Goal: Find specific page/section: Find specific page/section

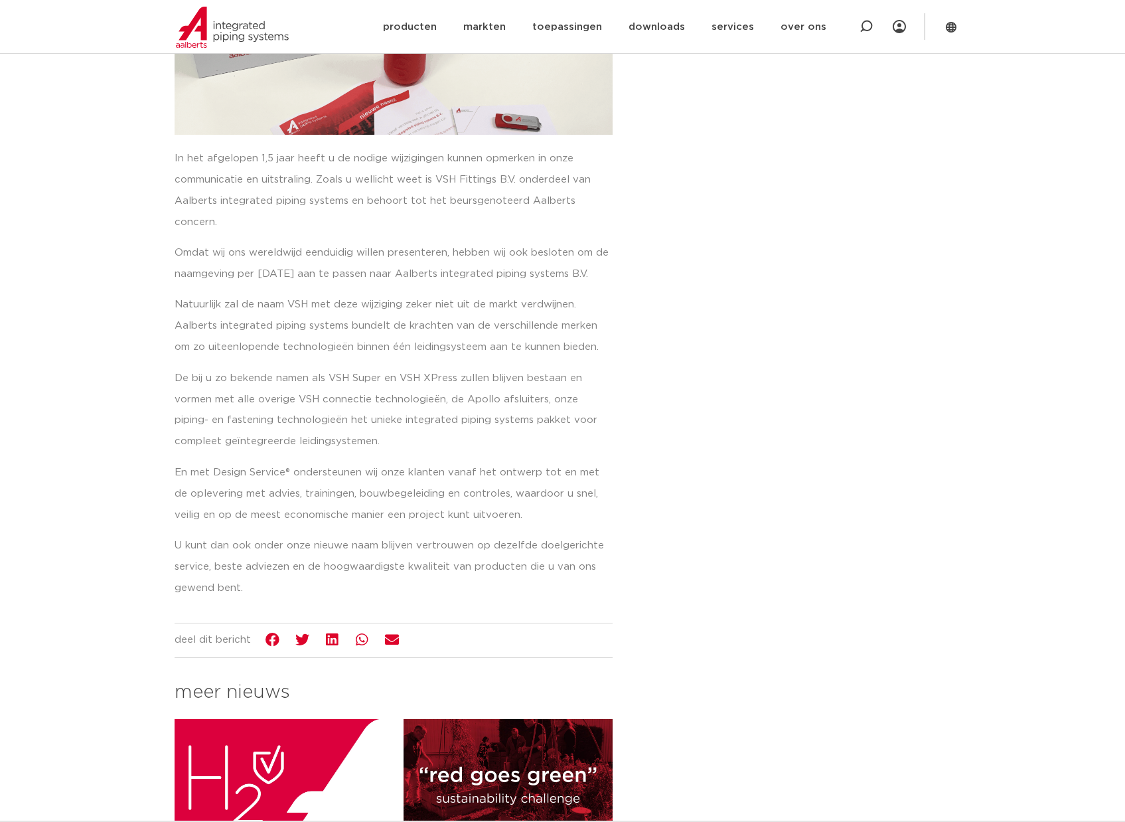
scroll to position [398, 0]
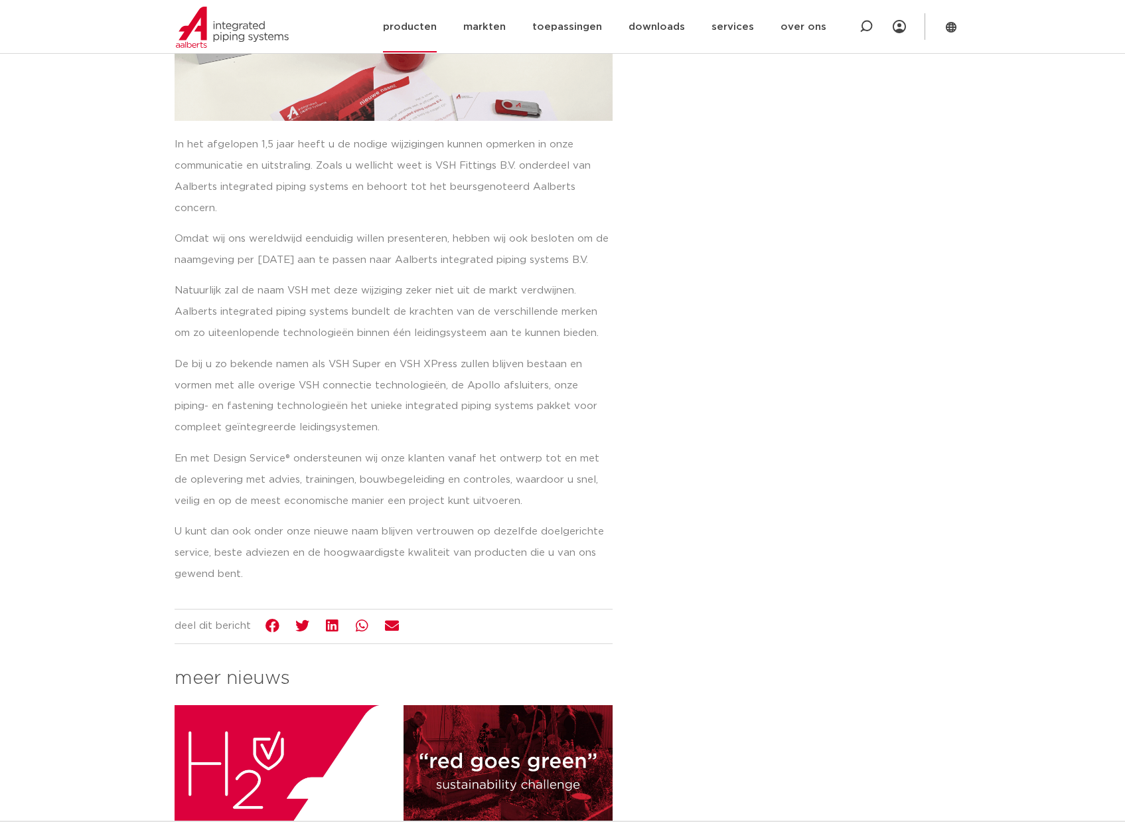
click at [422, 27] on link "producten" at bounding box center [410, 26] width 54 height 51
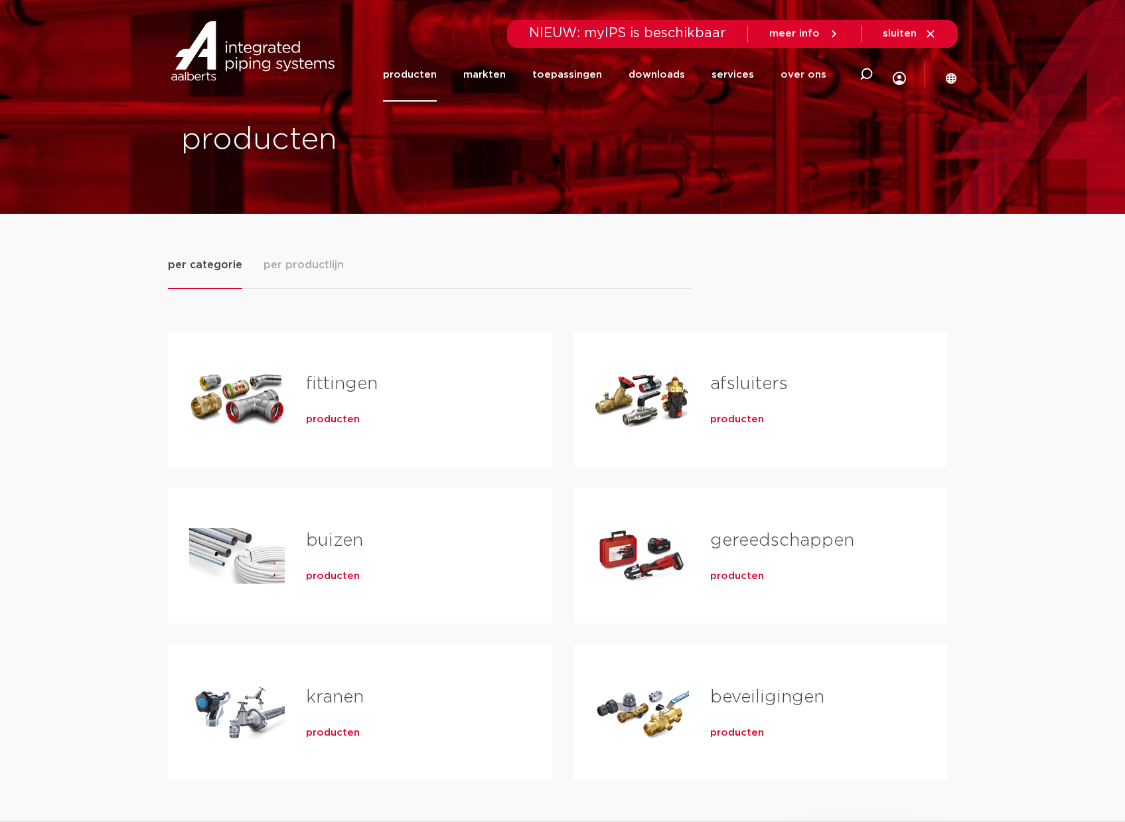
click at [261, 400] on div "Tabs. Open items met enter of spatie, sluit af met escape en navigeer met de pi…" at bounding box center [237, 398] width 96 height 93
click at [323, 419] on span "producten" at bounding box center [333, 419] width 54 height 13
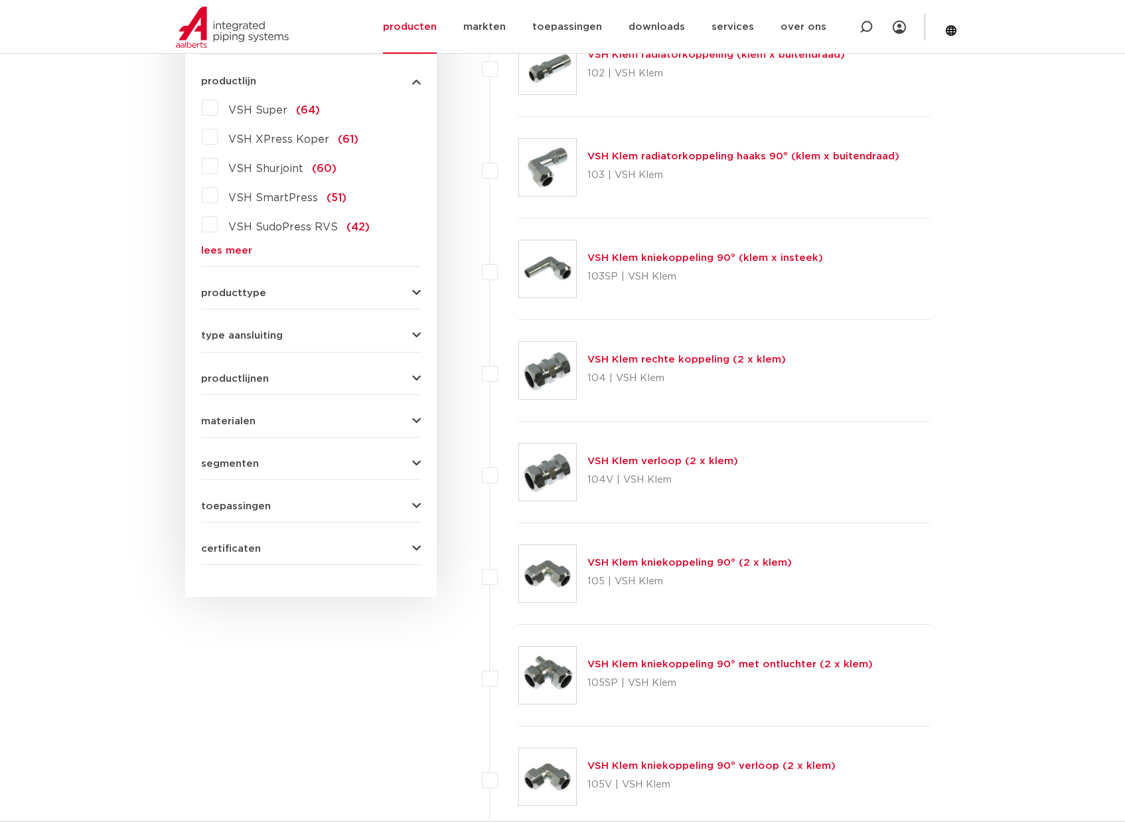
scroll to position [531, 0]
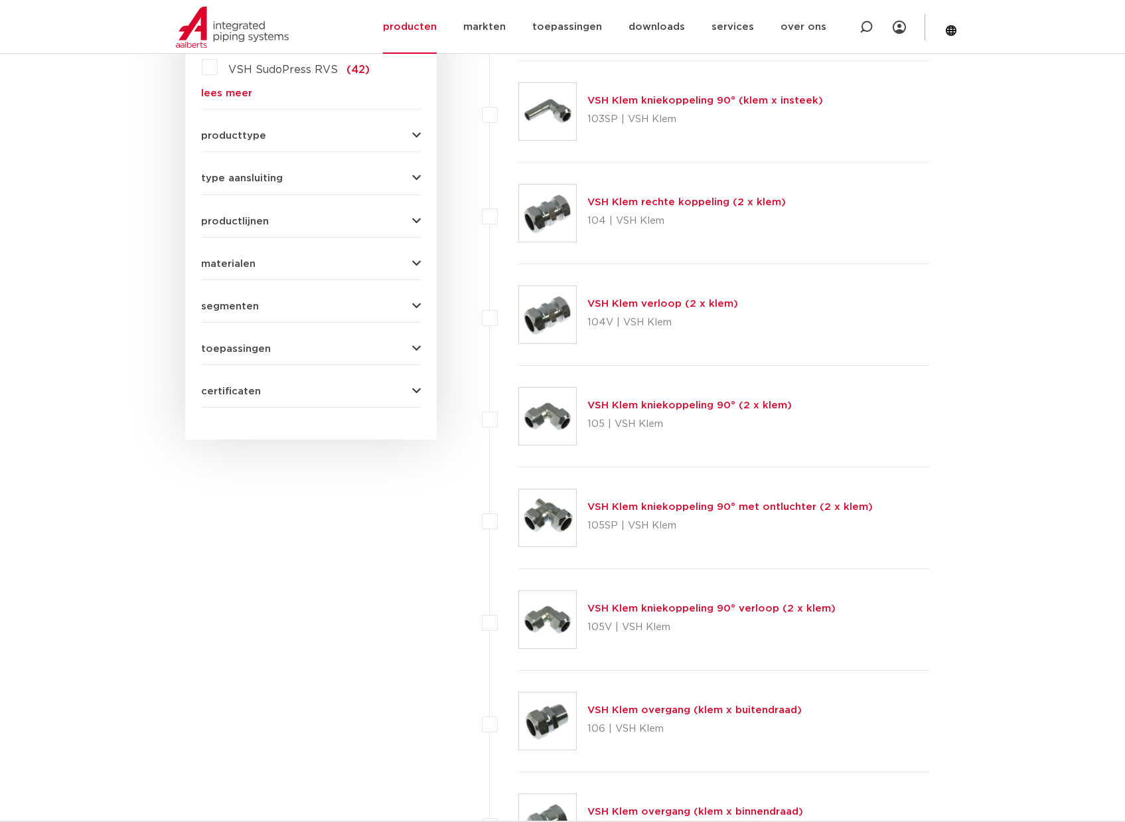
click at [558, 420] on img at bounding box center [547, 416] width 57 height 57
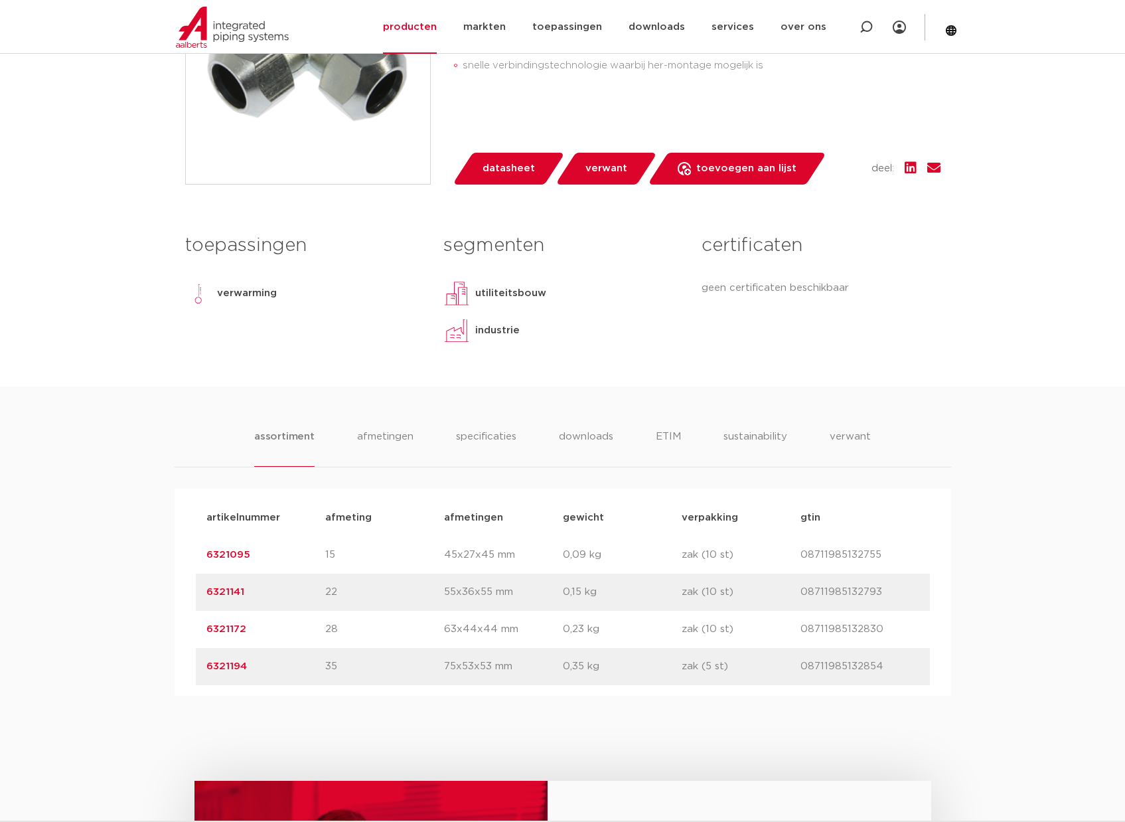
scroll to position [332, 0]
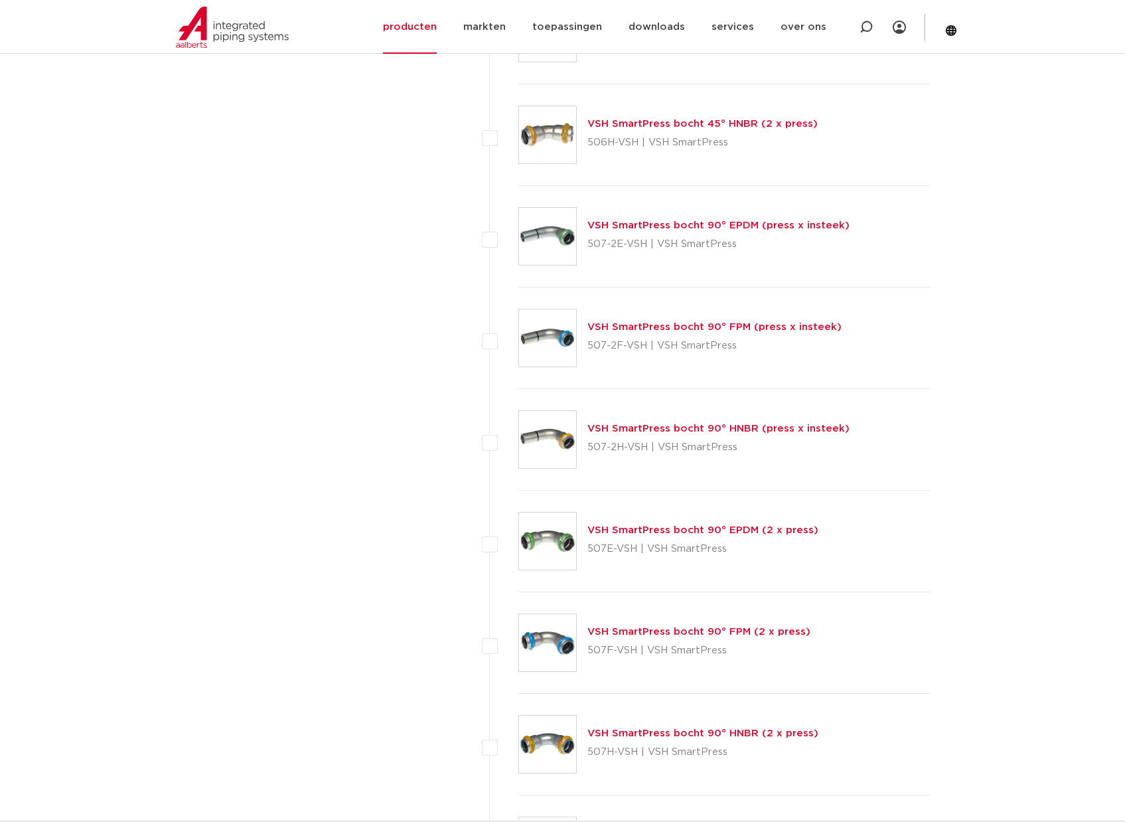
scroll to position [5045, 0]
